Goal: Communication & Community: Answer question/provide support

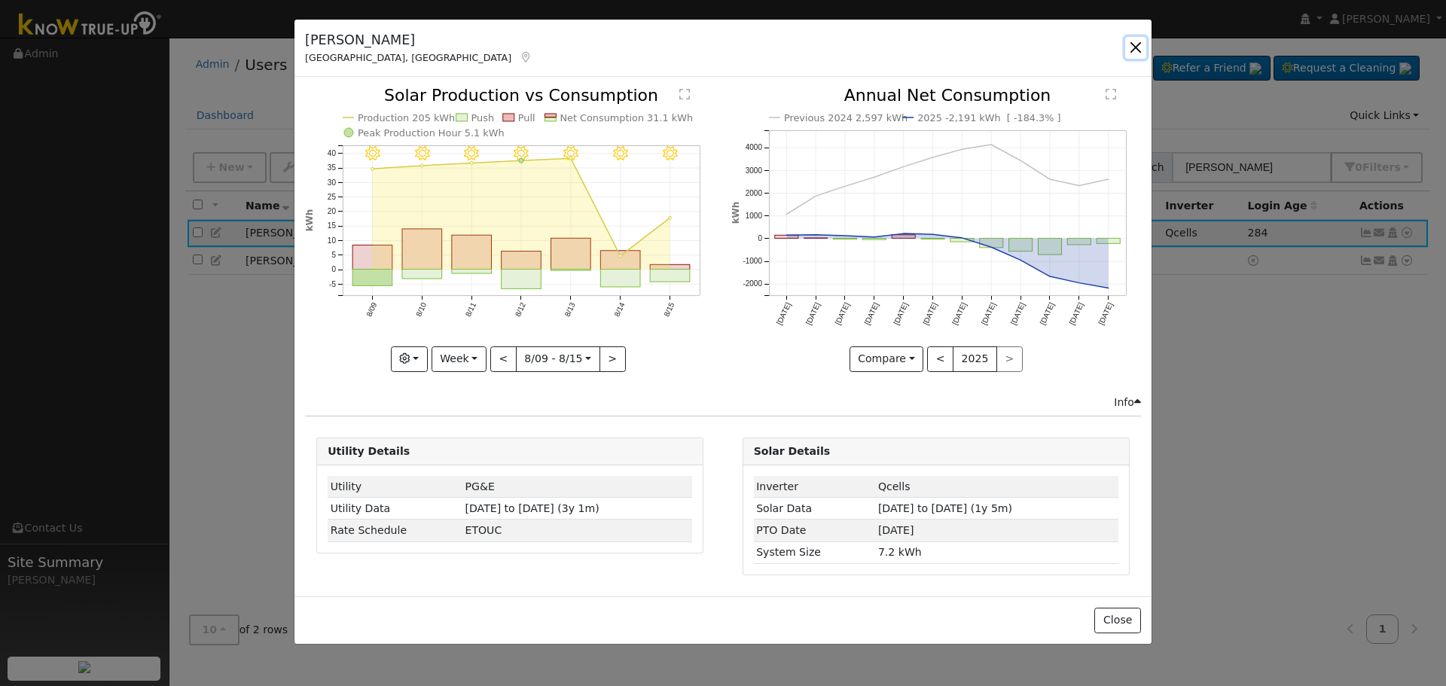
click at [1135, 50] on button "button" at bounding box center [1135, 47] width 21 height 21
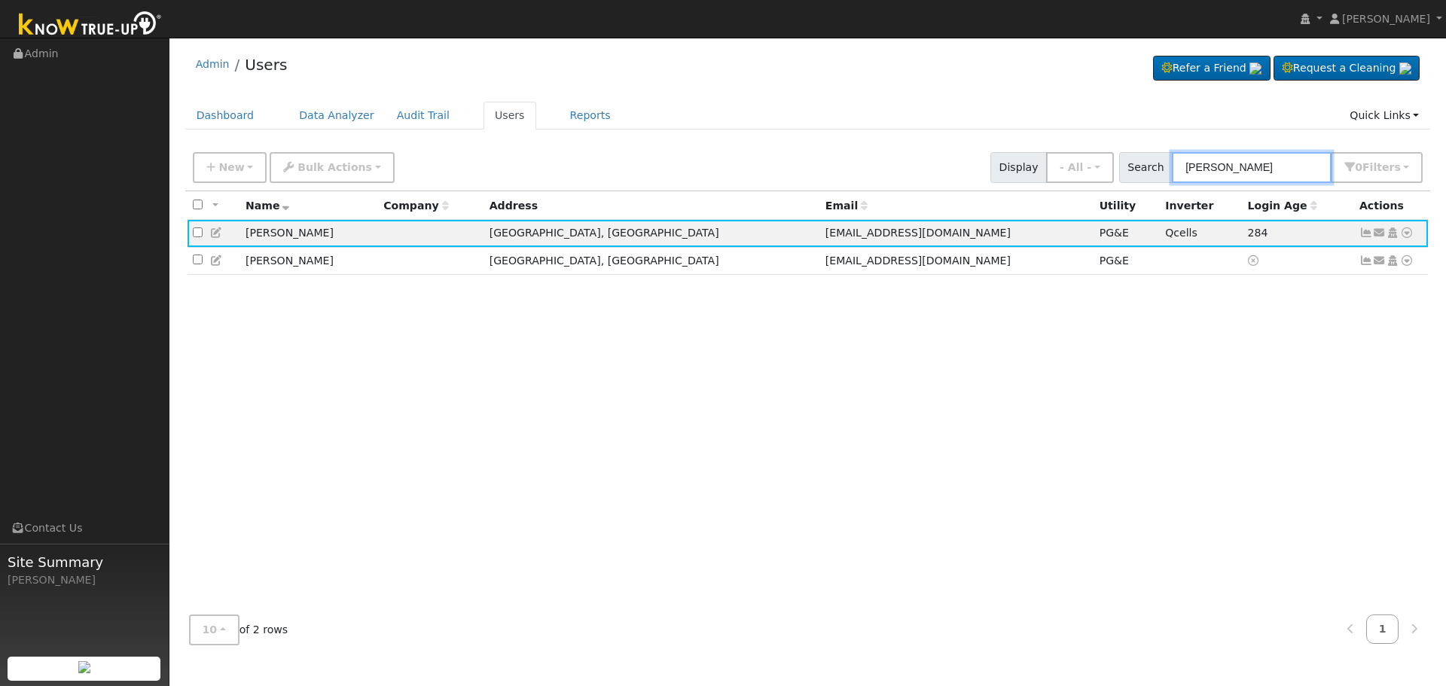
drag, startPoint x: 1287, startPoint y: 164, endPoint x: 1132, endPoint y: 157, distance: 156.1
click at [1132, 157] on div "Search [PERSON_NAME] 0 Filter s Role Show - All - Show Leads Admin Billing Admi…" at bounding box center [1271, 167] width 310 height 31
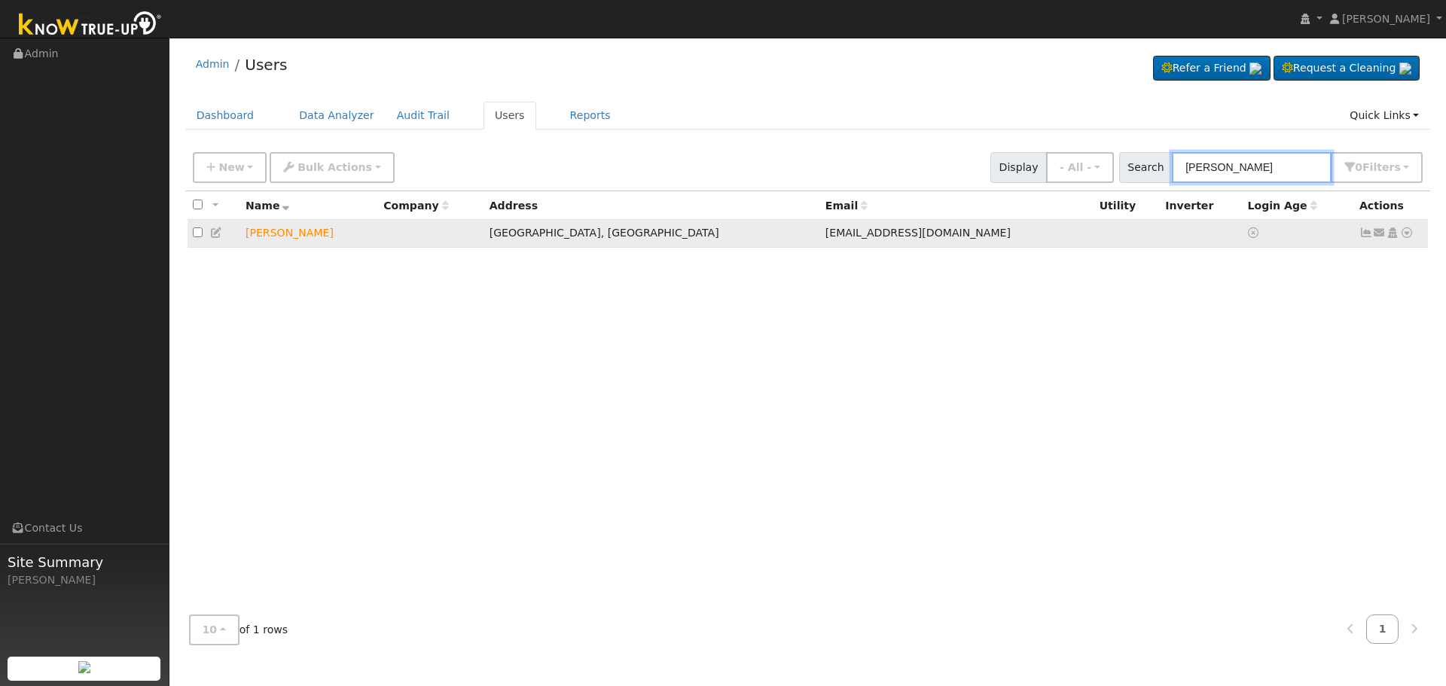
type input "[PERSON_NAME]"
click at [1382, 237] on icon at bounding box center [1380, 233] width 14 height 11
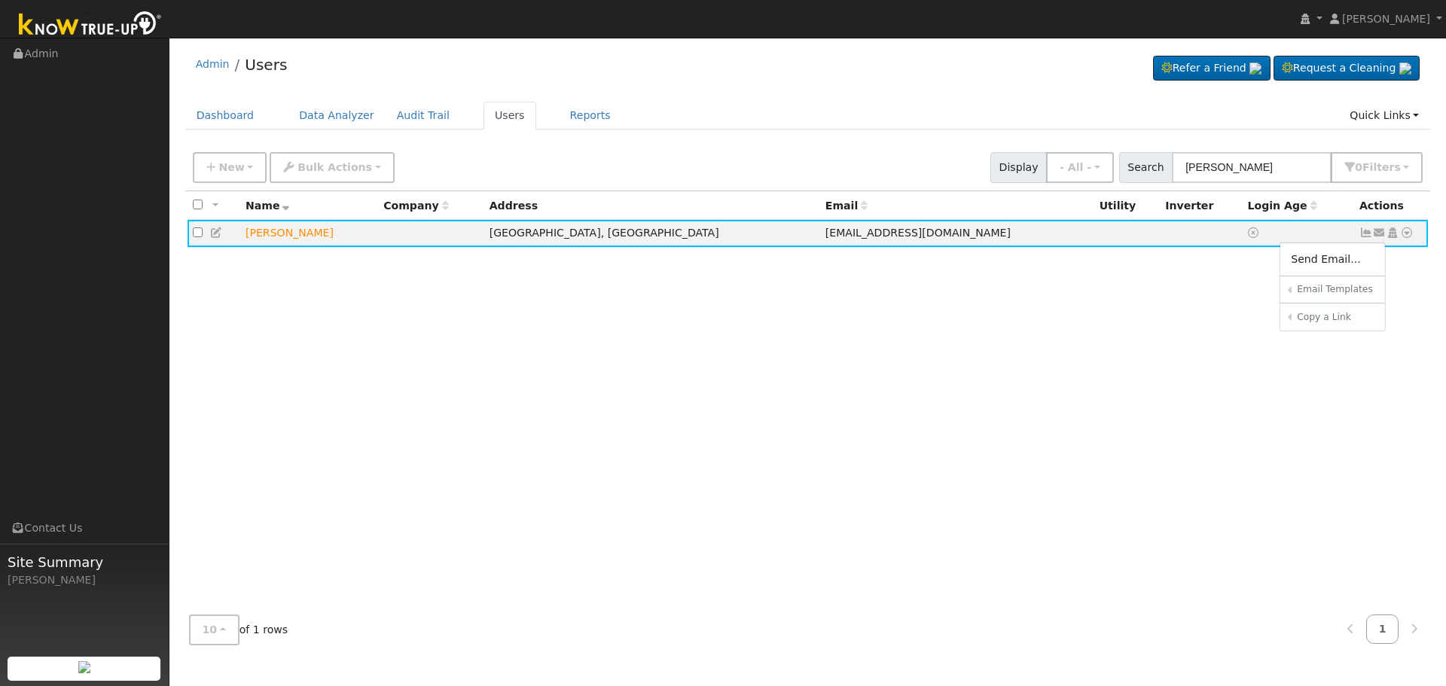
click at [1330, 264] on link "Send Email..." at bounding box center [1333, 259] width 105 height 21
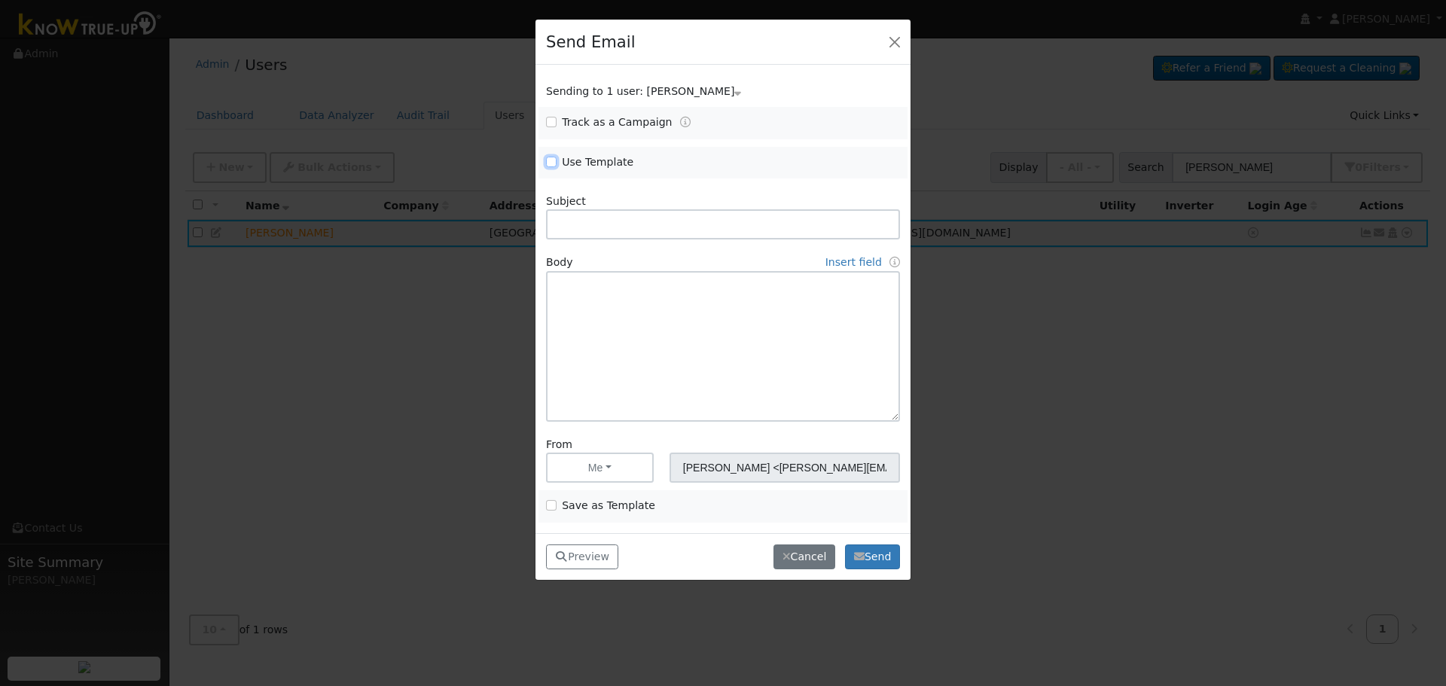
click at [548, 163] on input "Use Template" at bounding box center [551, 162] width 11 height 11
checkbox input "true"
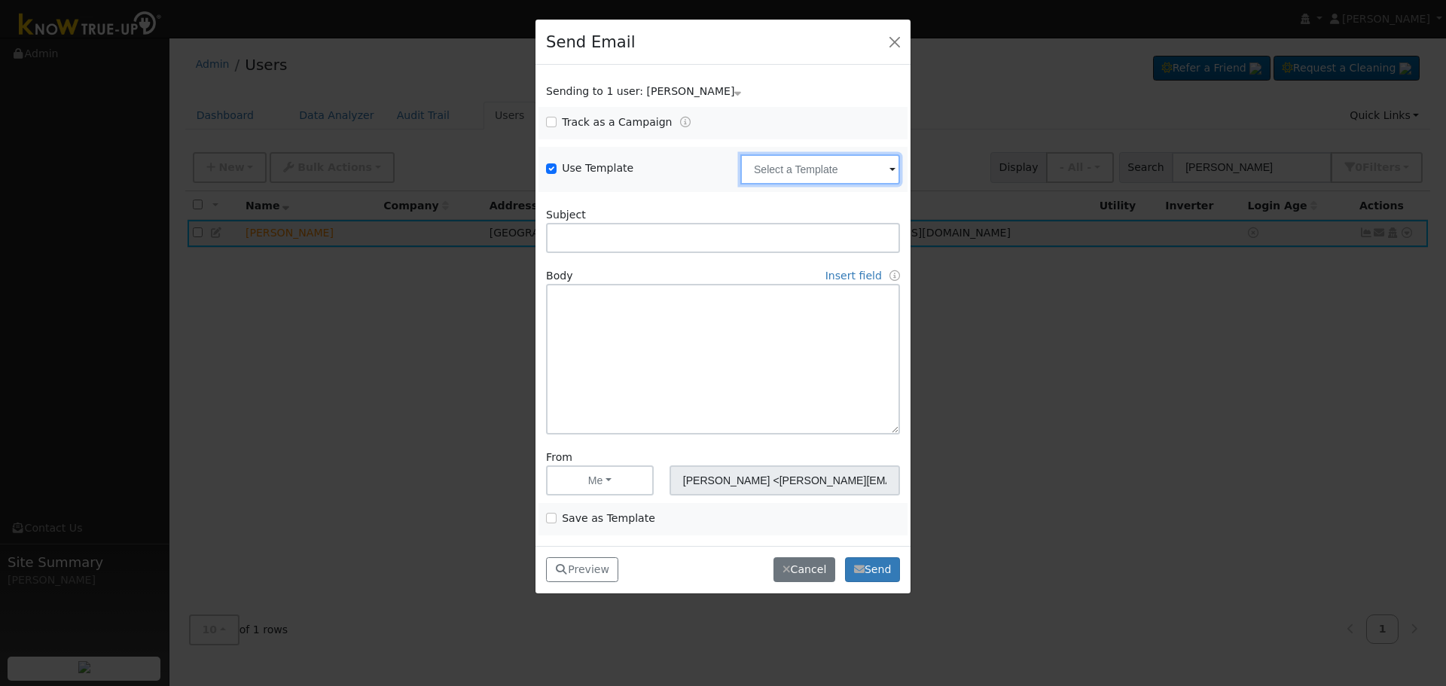
click at [777, 179] on input "text" at bounding box center [821, 169] width 160 height 30
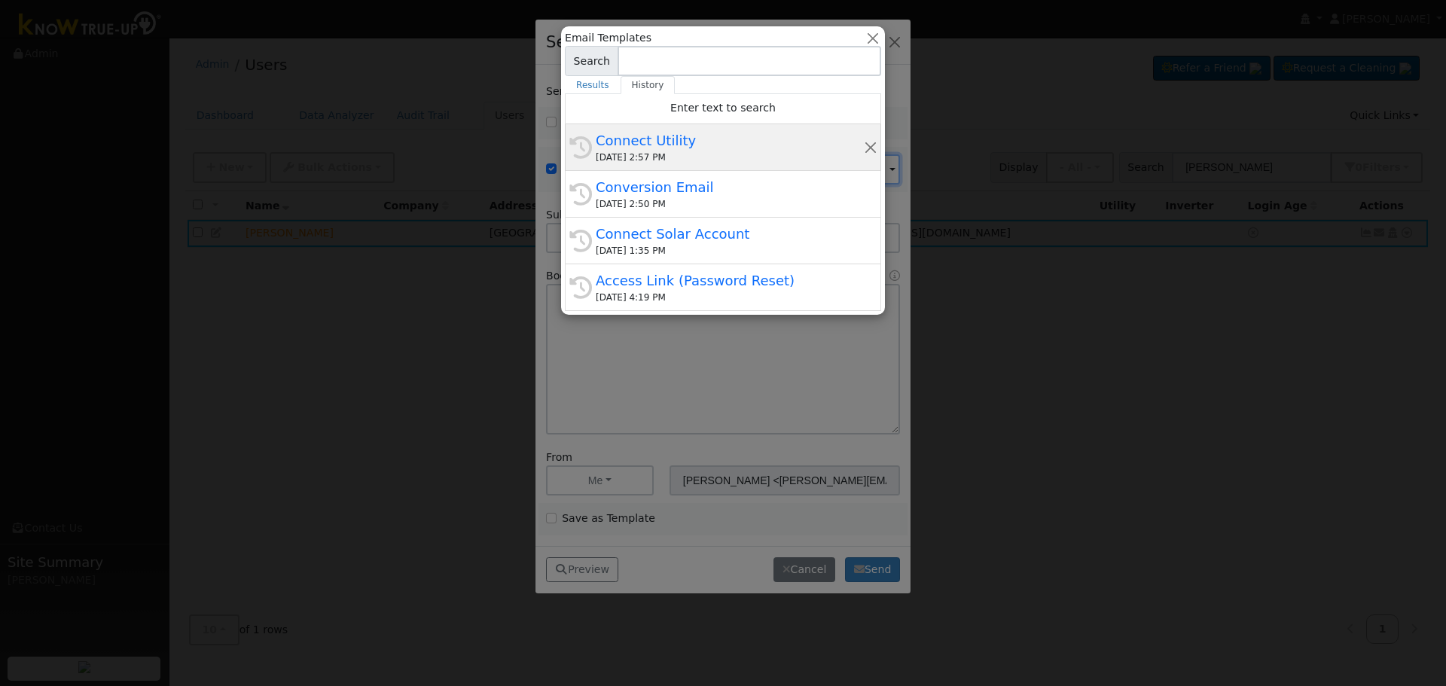
click at [704, 153] on div "[DATE] 2:57 PM" at bounding box center [730, 158] width 268 height 14
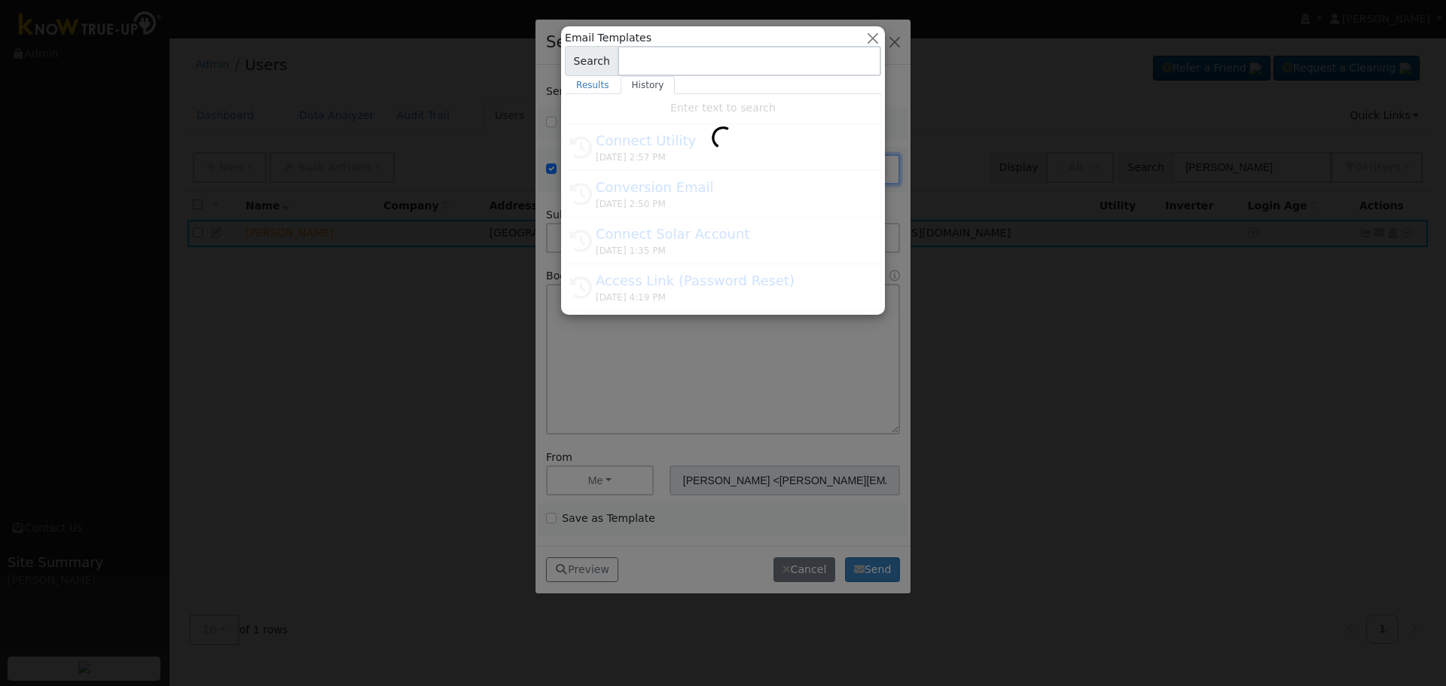
type input "Connect Utility"
type textarea "Hello, Please use the link below to connect your utility company to Know True-U…"
type input "Know True-Up <[EMAIL_ADDRESS][DOMAIN_NAME]>"
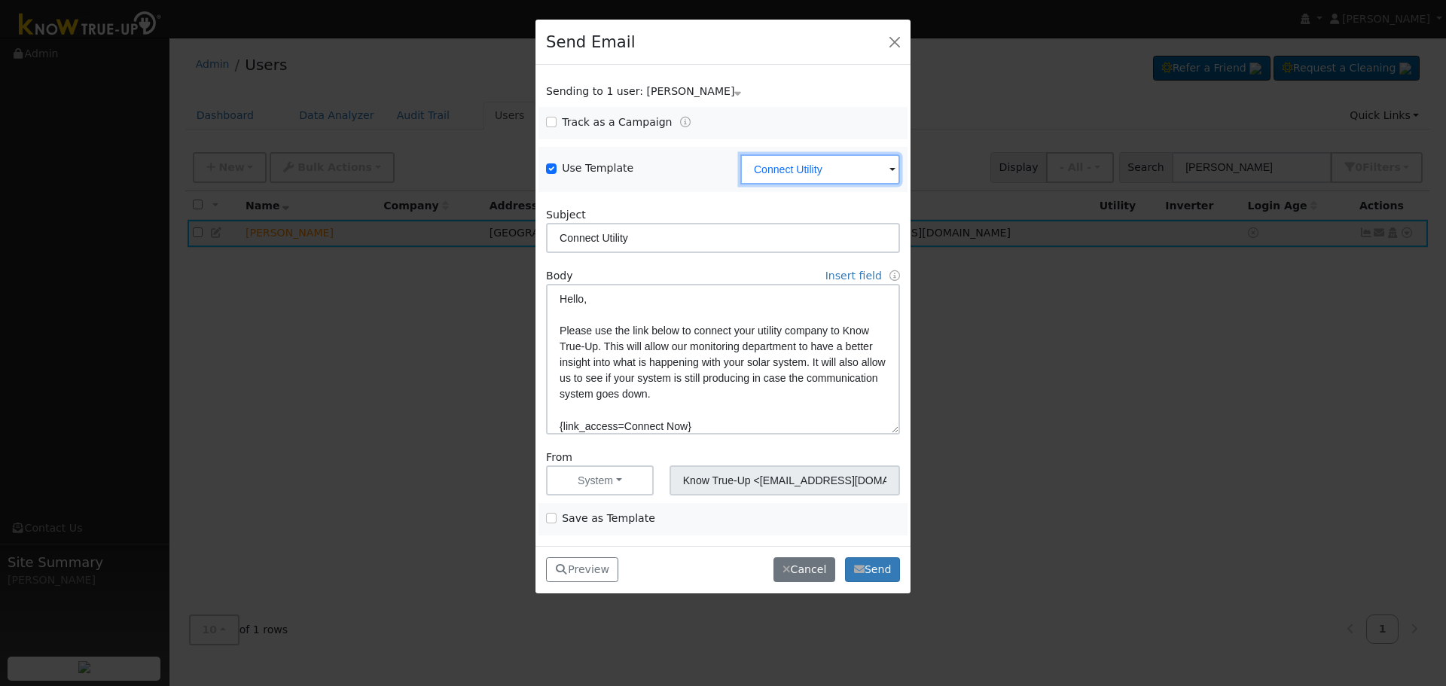
click at [884, 178] on input "Connect Utility" at bounding box center [821, 169] width 160 height 30
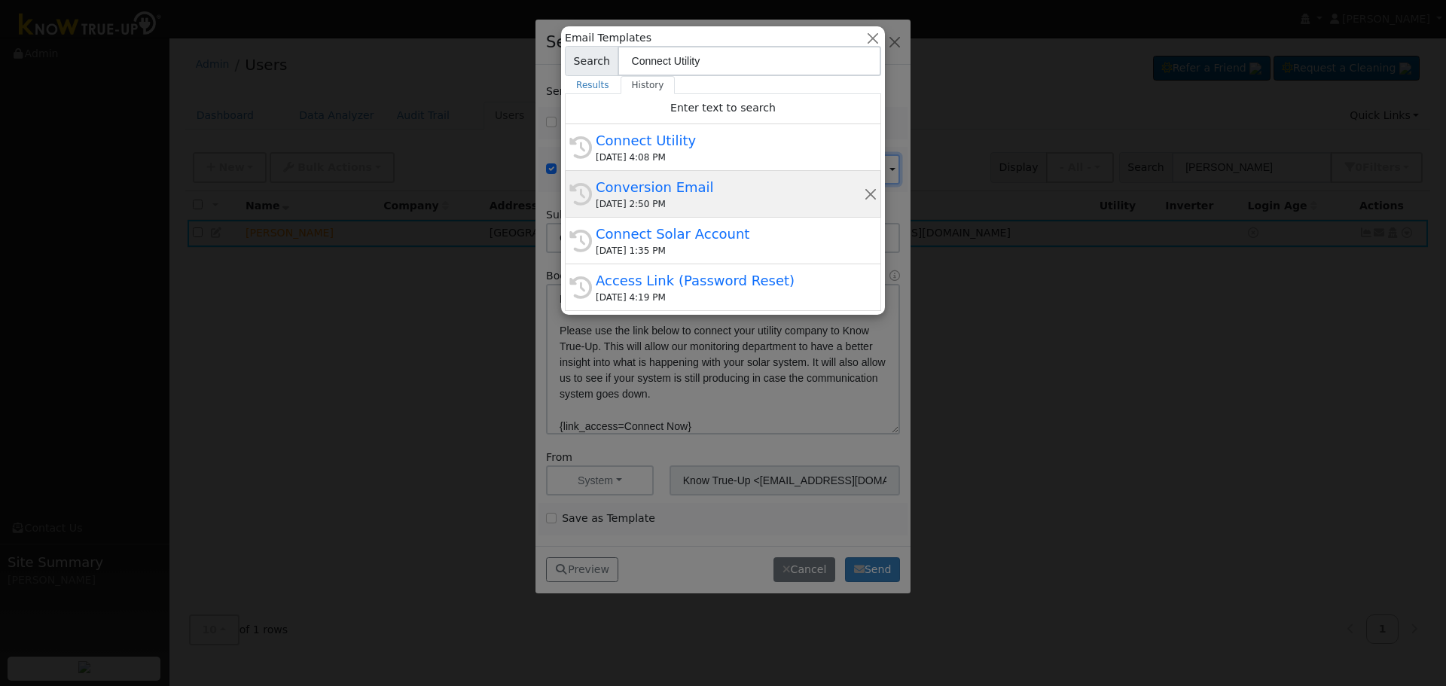
click at [692, 187] on div "Conversion Email" at bounding box center [730, 187] width 268 height 20
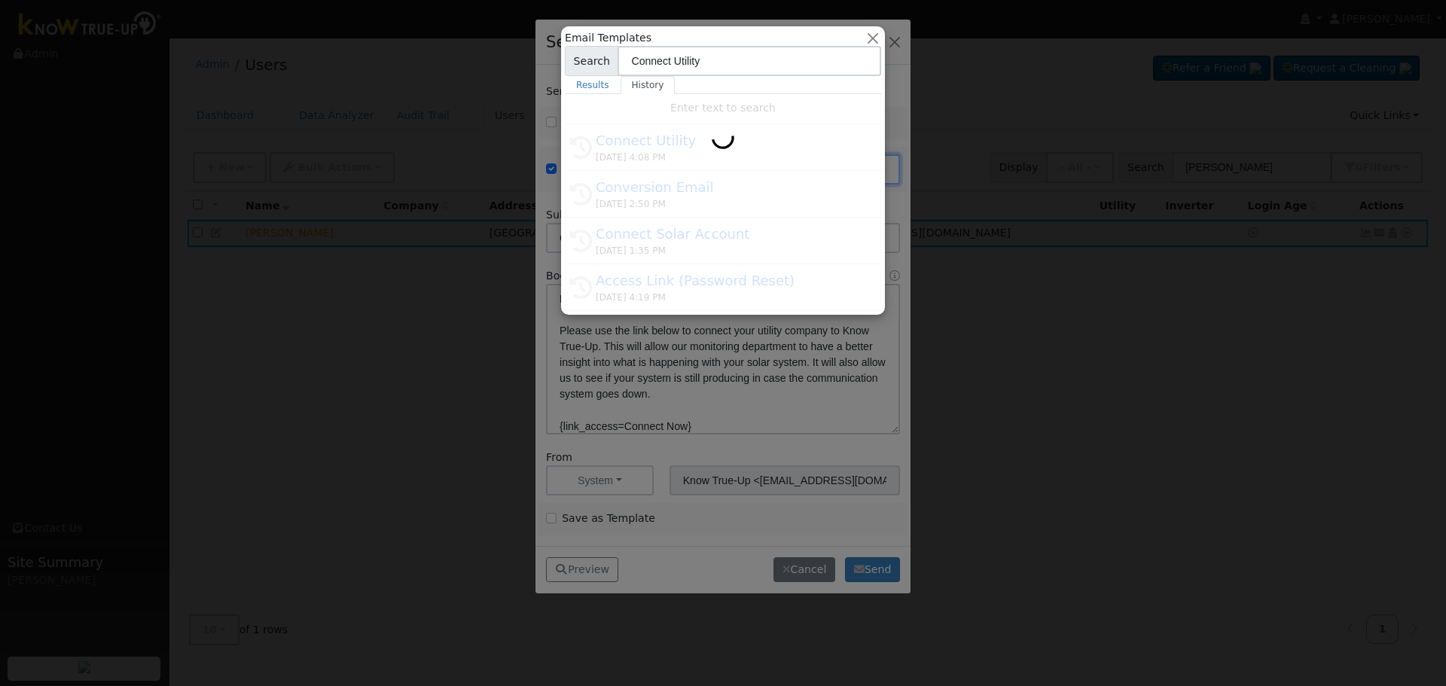
type input "Conversion Email"
type input "Connect Your Utility Account"
type textarea "Dear {user_fname}, The first step is to connect your electric utility account. …"
type input "[PERSON_NAME] <[PERSON_NAME][EMAIL_ADDRESS][DOMAIN_NAME]>"
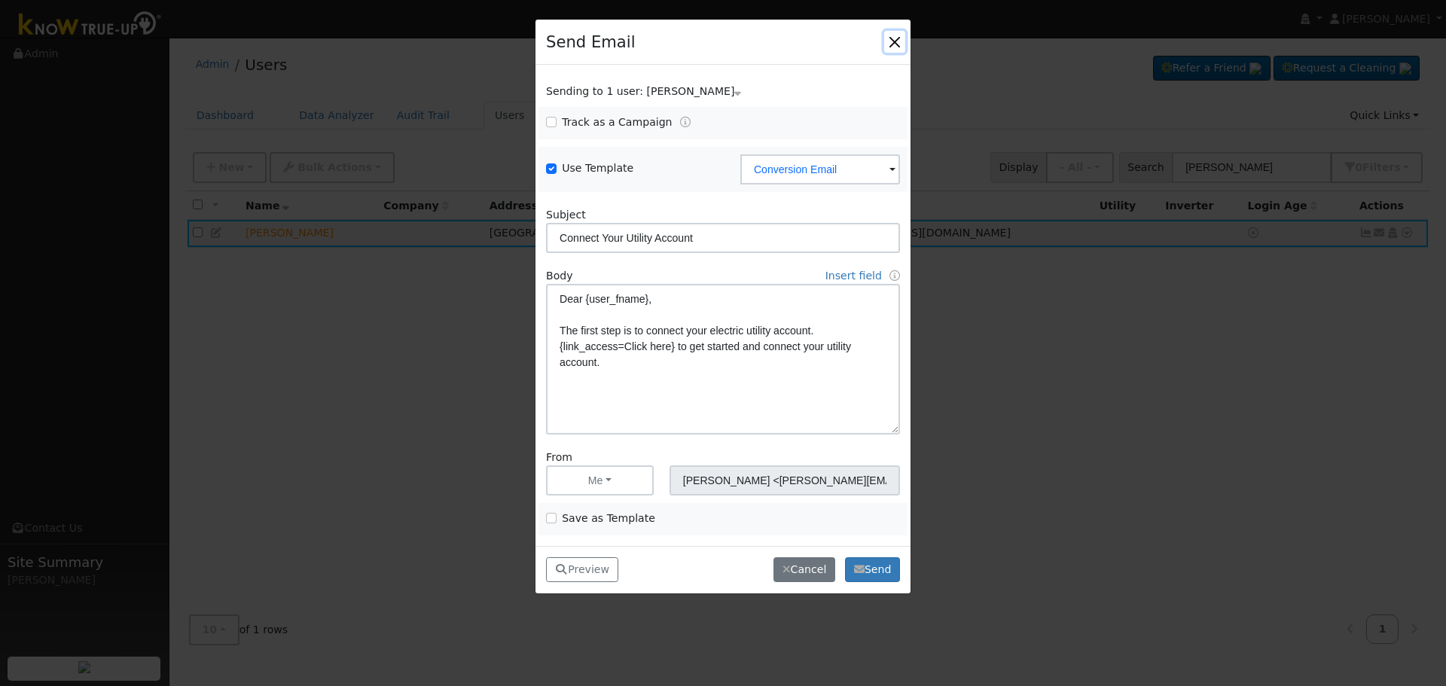
click at [886, 47] on button "button" at bounding box center [894, 41] width 21 height 21
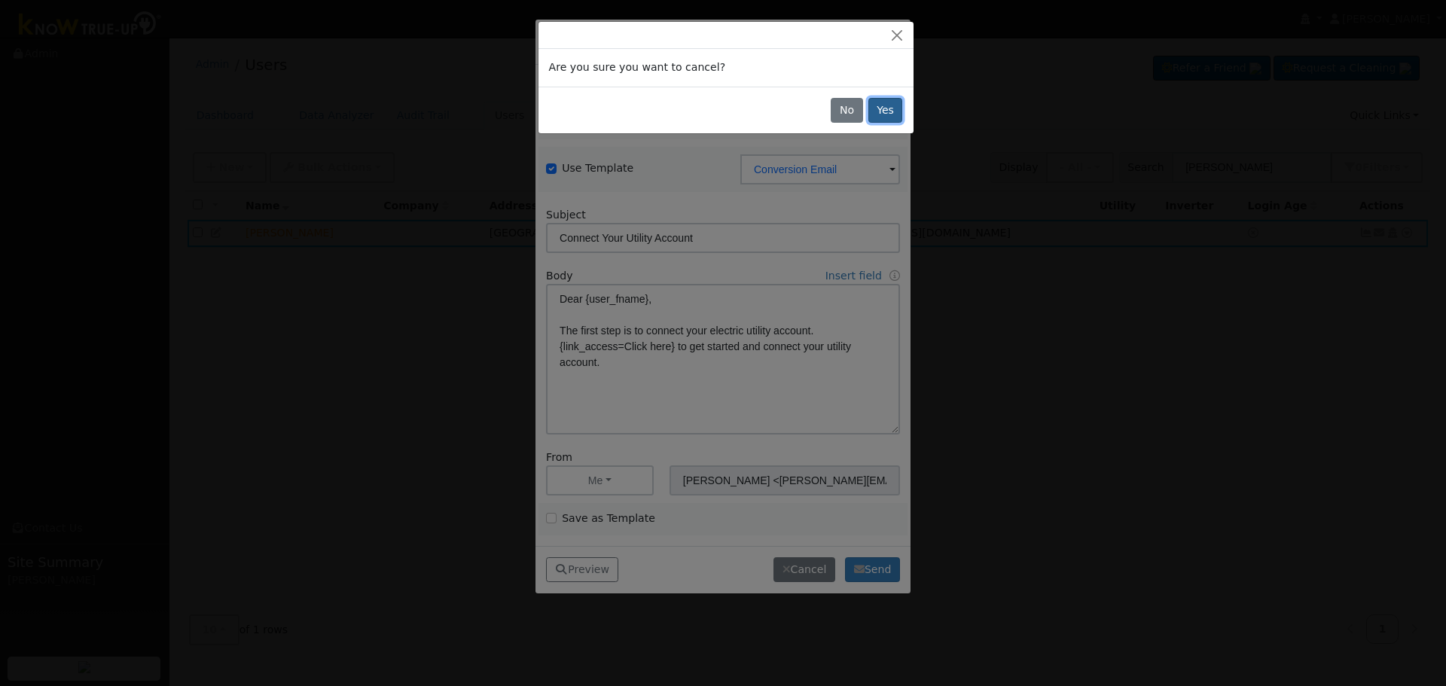
click at [886, 106] on button "Yes" at bounding box center [886, 111] width 35 height 26
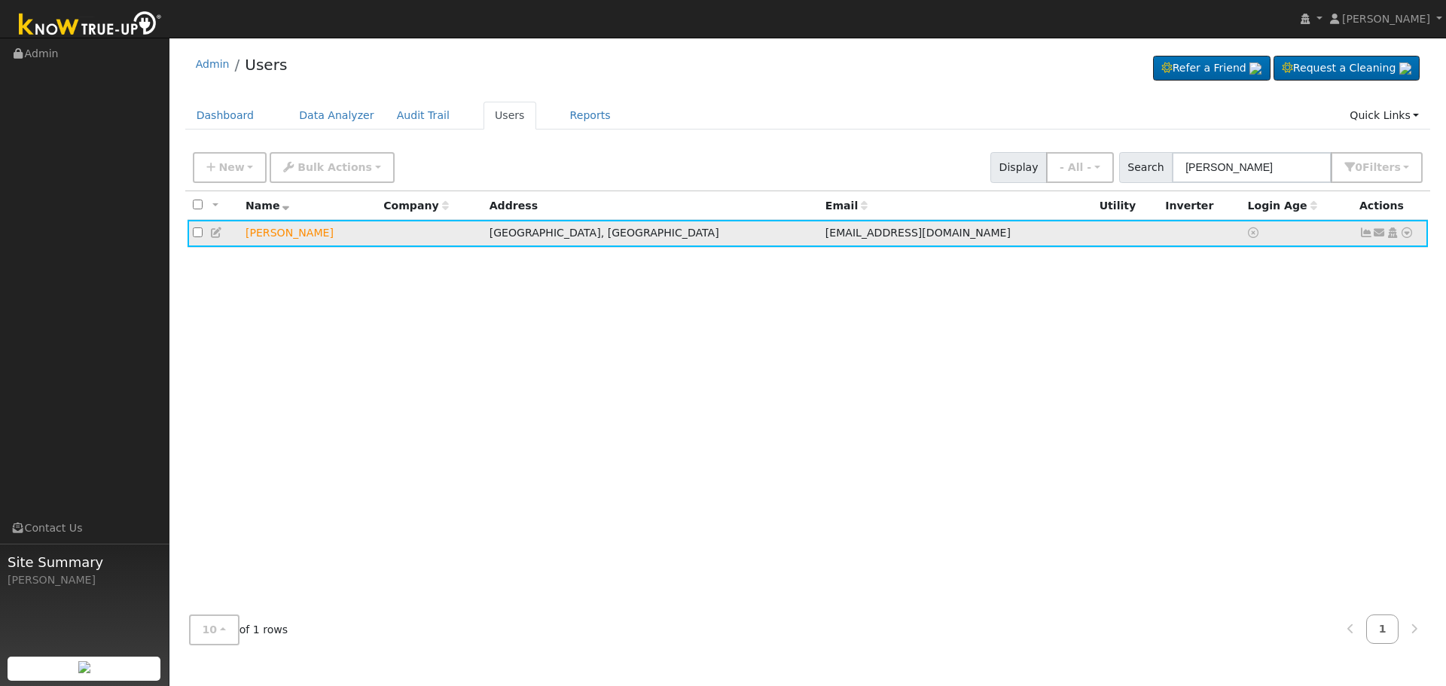
click at [1380, 232] on icon at bounding box center [1380, 233] width 14 height 11
click at [1330, 261] on link "Send Email..." at bounding box center [1333, 259] width 105 height 21
checkbox input "false"
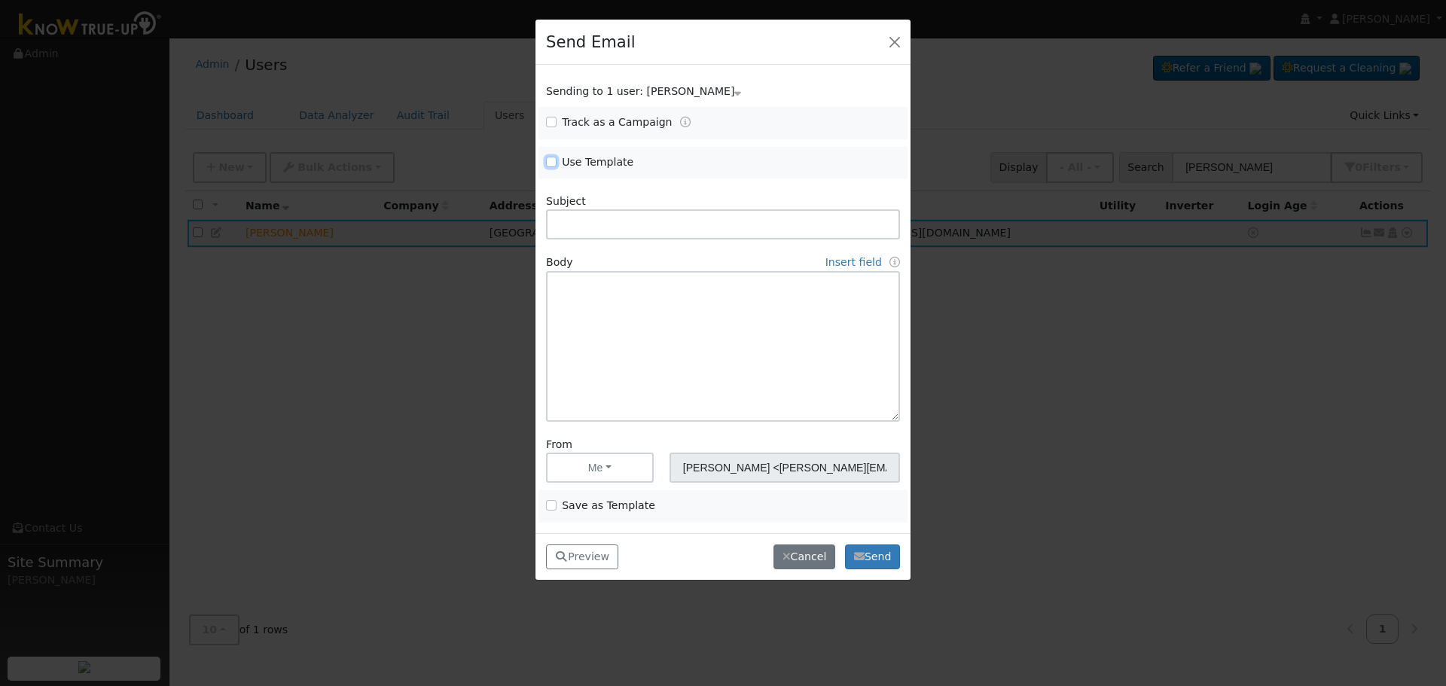
click at [549, 160] on input "Use Template" at bounding box center [551, 162] width 11 height 11
checkbox input "true"
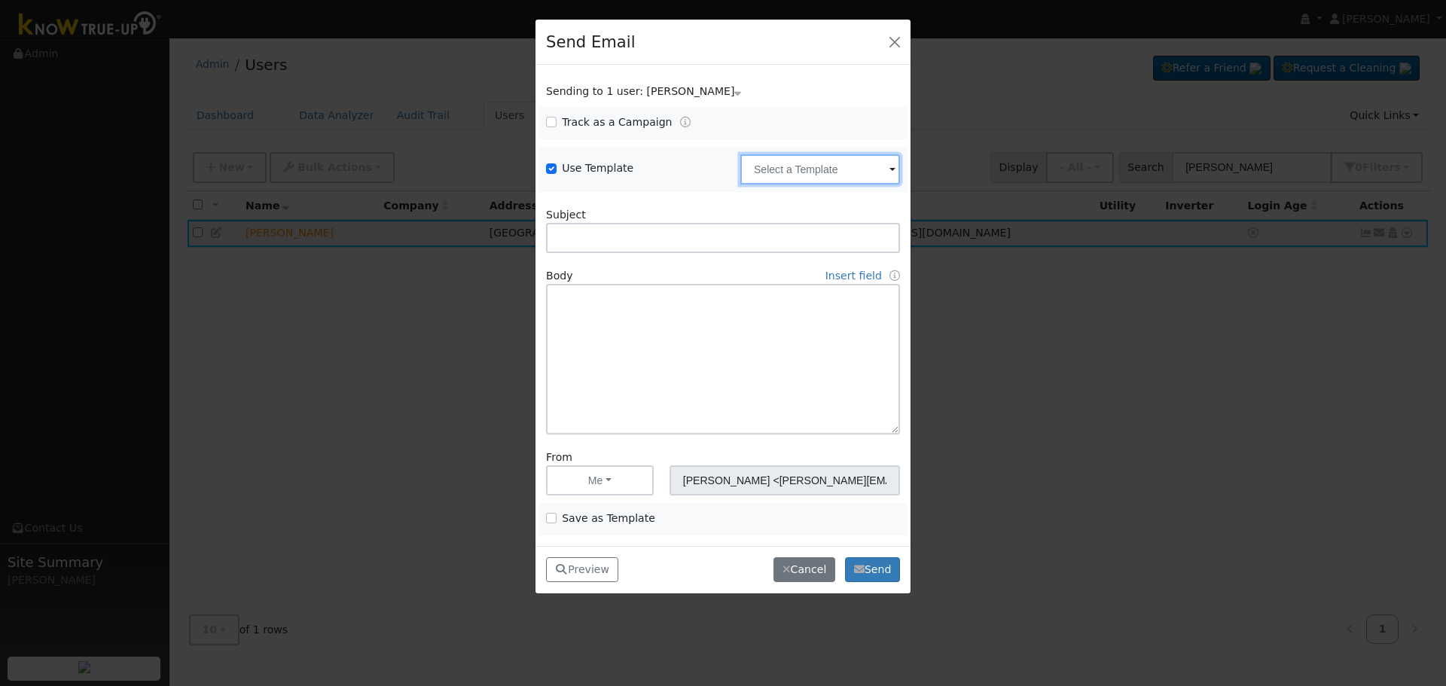
click at [840, 178] on input "text" at bounding box center [821, 169] width 160 height 30
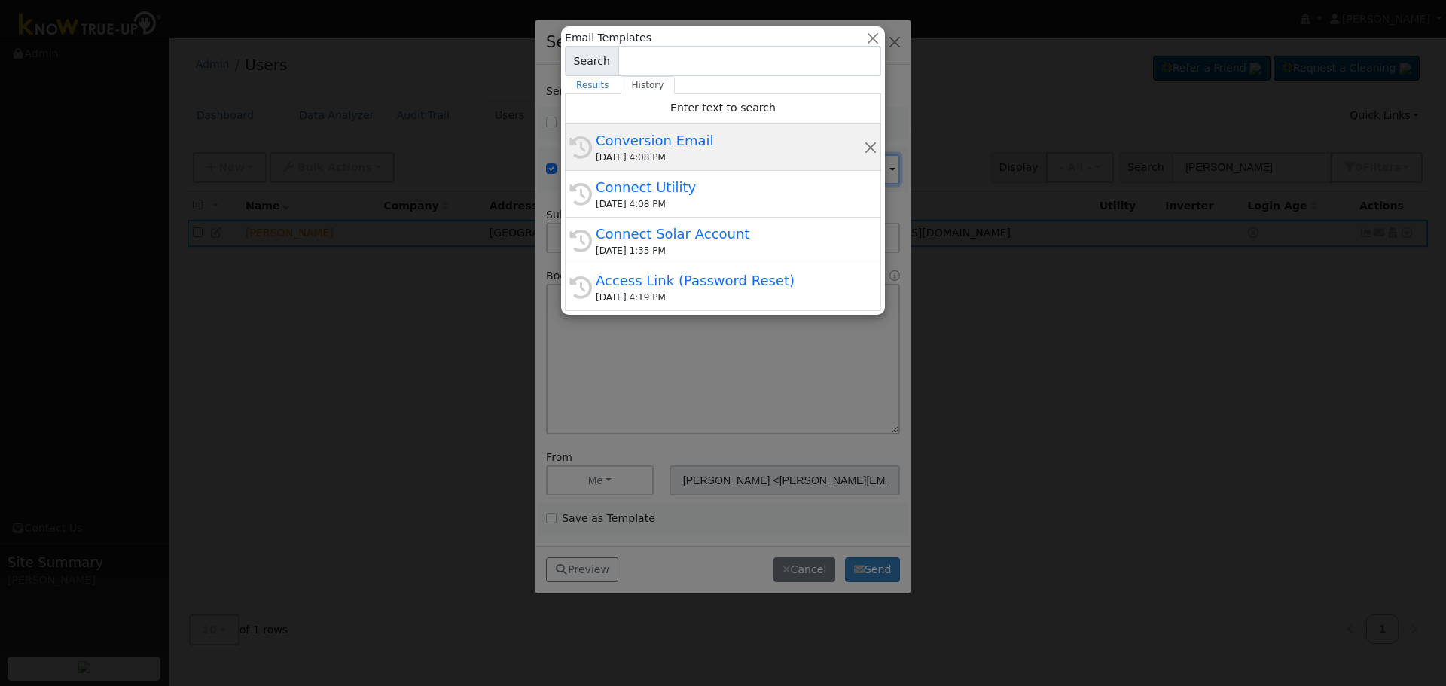
click at [683, 145] on div "Conversion Email" at bounding box center [730, 140] width 268 height 20
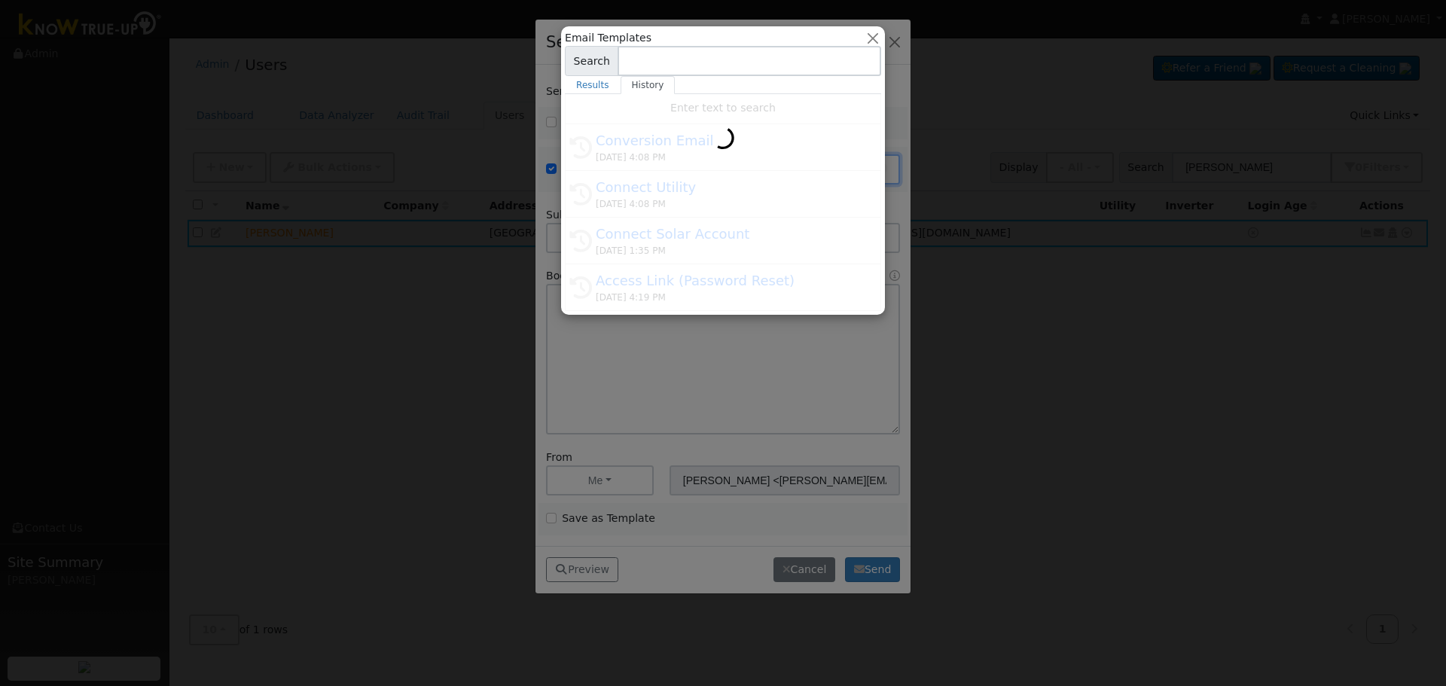
type input "Conversion Email"
type input "Connect Your Utility Account"
type textarea "Dear {user_fname}, The first step is to connect your electric utility account. …"
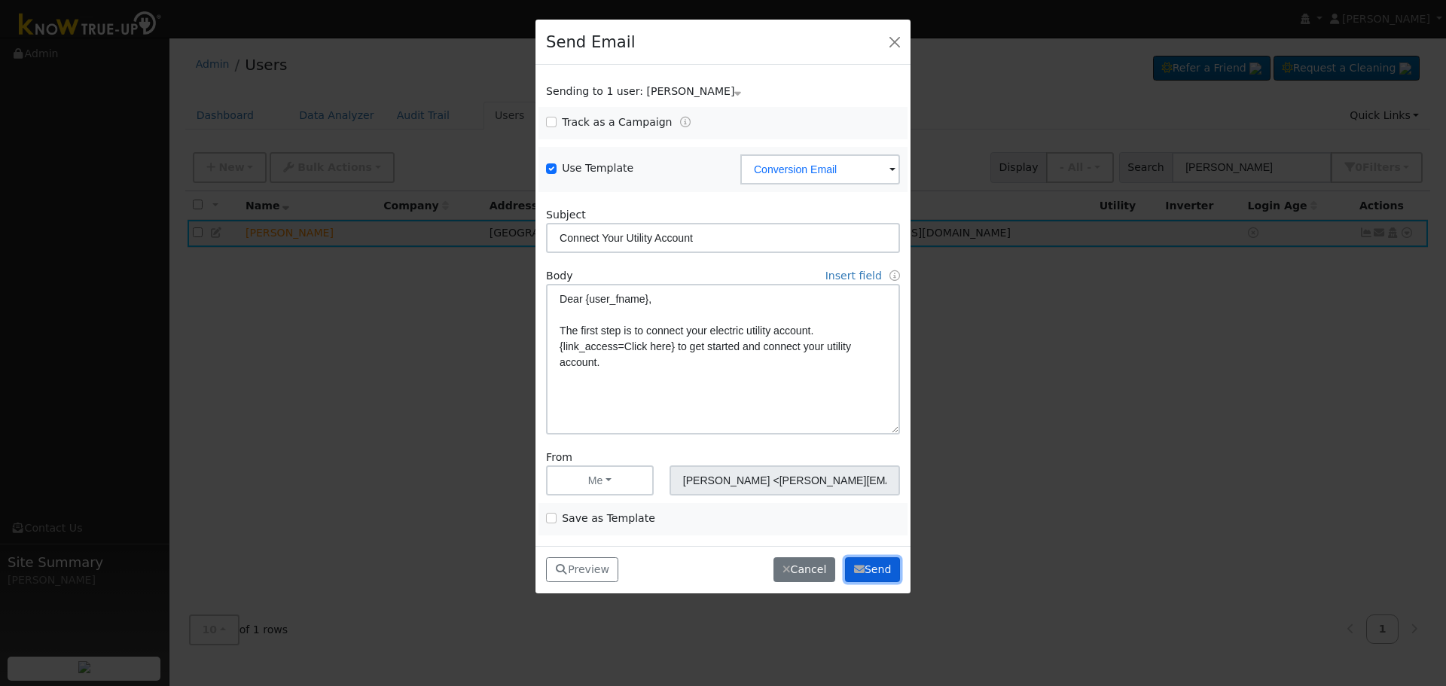
click at [875, 572] on button "Send" at bounding box center [872, 570] width 55 height 26
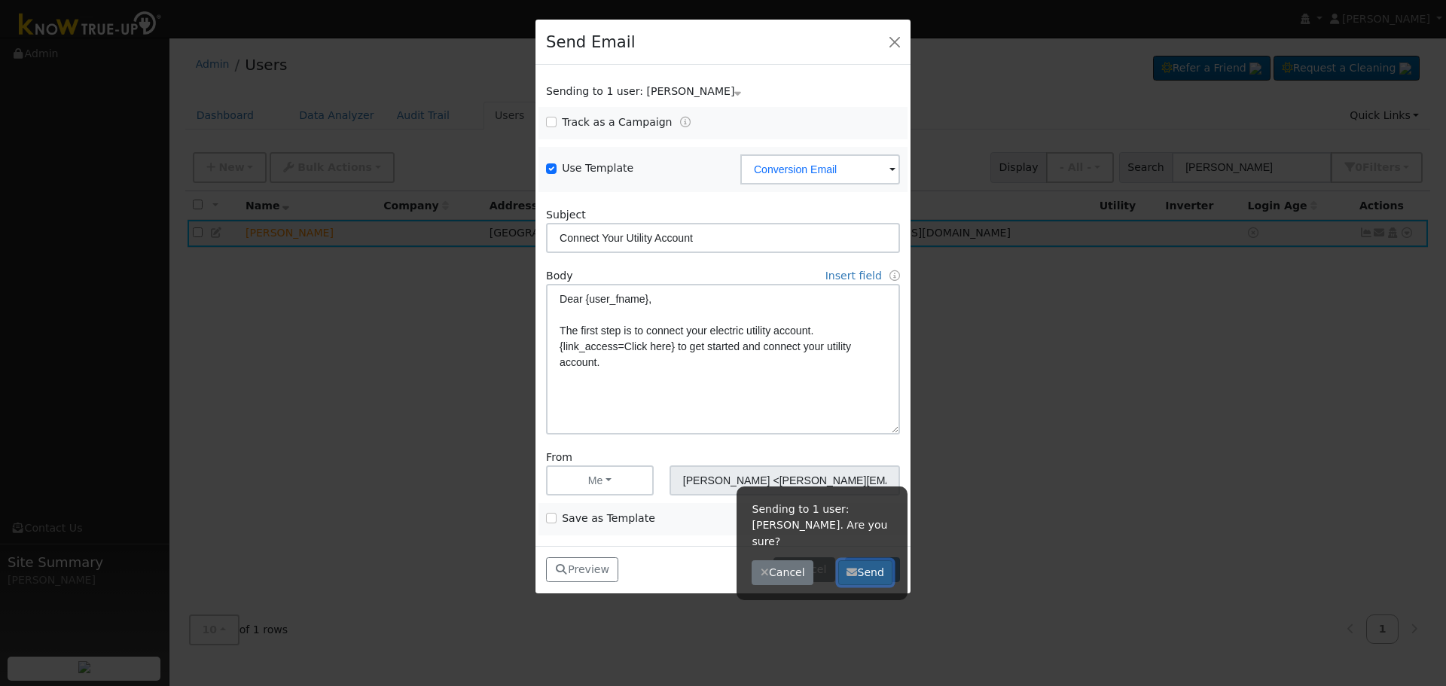
click at [866, 560] on button "Send" at bounding box center [865, 573] width 55 height 26
